Goal: Task Accomplishment & Management: Use online tool/utility

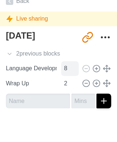
scroll to position [183, 0]
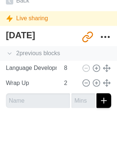
click at [11, 53] on icon at bounding box center [9, 53] width 7 height 7
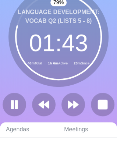
scroll to position [33, 0]
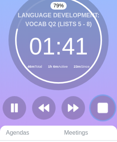
click at [106, 108] on rect at bounding box center [102, 107] width 9 height 9
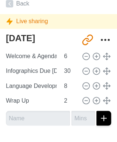
scroll to position [196, 1]
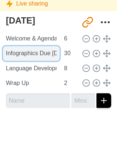
click at [35, 55] on input "Infographics Due [DATE]" at bounding box center [31, 53] width 57 height 15
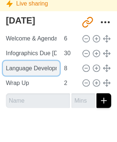
click at [21, 63] on input "Language Development: Vocab Q2 (lists 5 - 8)" at bounding box center [31, 68] width 57 height 15
paste input "Infographics Due [DATE]"
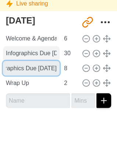
type input "Infographics Due [DATE]"
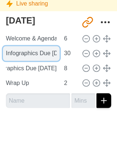
scroll to position [0, 0]
click at [19, 50] on input "Infographics Due [DATE]" at bounding box center [31, 53] width 57 height 15
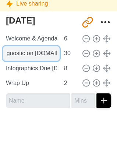
scroll to position [0, 84]
type input "Grammar Q2: Intermediate Diagnostic on [DOMAIN_NAME]"
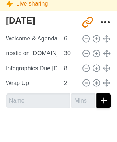
scroll to position [0, 0]
click at [43, 129] on div at bounding box center [58, 127] width 117 height 29
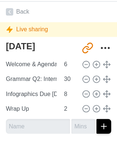
scroll to position [171, 1]
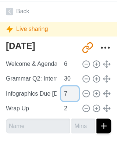
type input "7"
click at [71, 94] on input "7" at bounding box center [70, 93] width 18 height 15
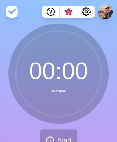
click at [97, 113] on icon at bounding box center [58, 73] width 88 height 88
click at [57, 139] on span "Start" at bounding box center [64, 140] width 14 height 10
